Goal: Transaction & Acquisition: Purchase product/service

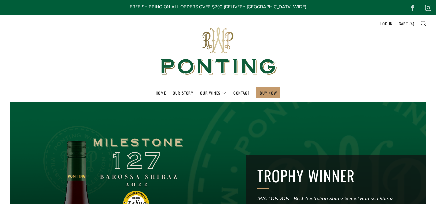
click at [160, 163] on div at bounding box center [218, 203] width 500 height 240
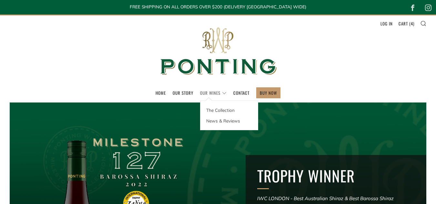
click at [211, 90] on link "Our Wines" at bounding box center [213, 93] width 26 height 10
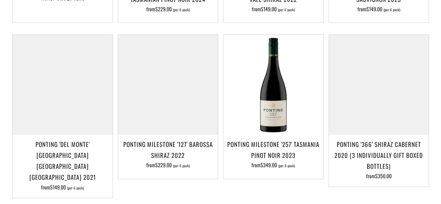
scroll to position [442, 0]
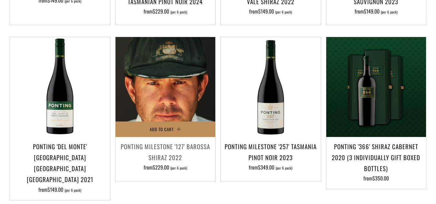
click at [185, 122] on button "Add to Cart" at bounding box center [166, 129] width 100 height 15
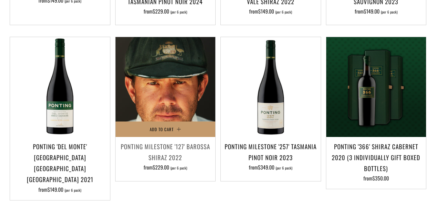
click at [180, 95] on img at bounding box center [166, 87] width 100 height 100
